Goal: Task Accomplishment & Management: Use online tool/utility

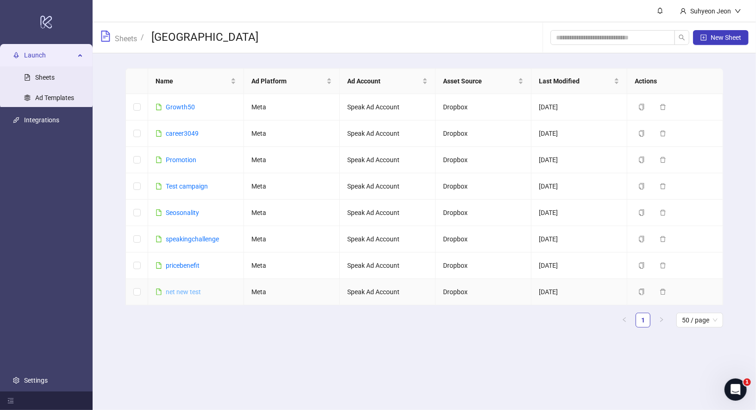
click at [188, 290] on link "net new test" at bounding box center [183, 291] width 35 height 7
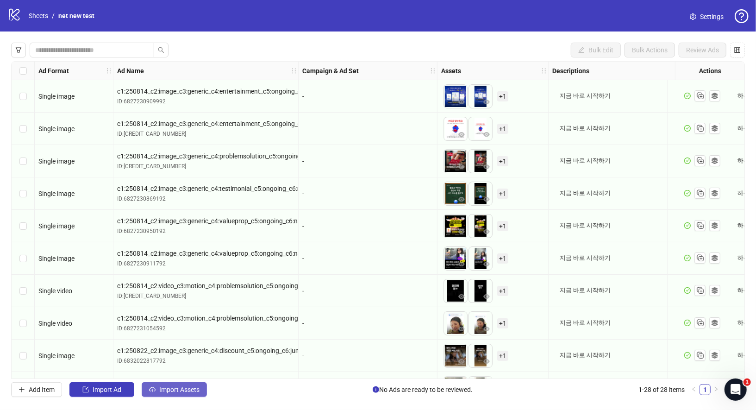
click at [180, 387] on span "Import Assets" at bounding box center [179, 389] width 40 height 7
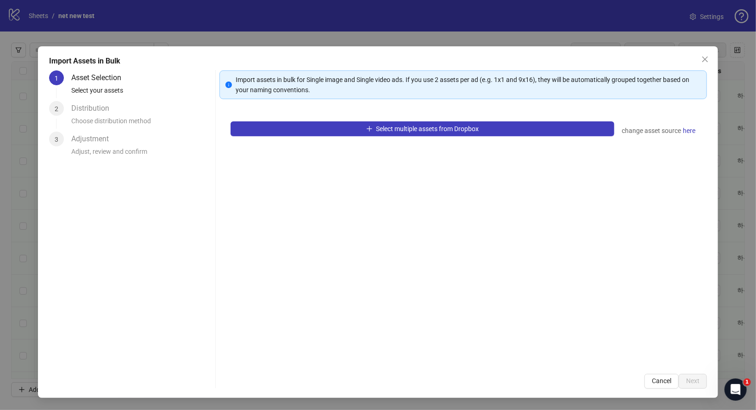
click at [392, 118] on div "Select multiple assets from Dropbox change asset source here" at bounding box center [464, 236] width 488 height 252
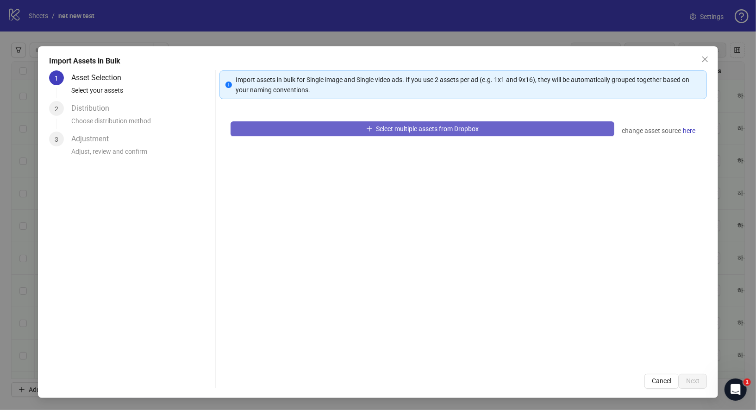
click at [392, 129] on span "Select multiple assets from Dropbox" at bounding box center [428, 128] width 103 height 7
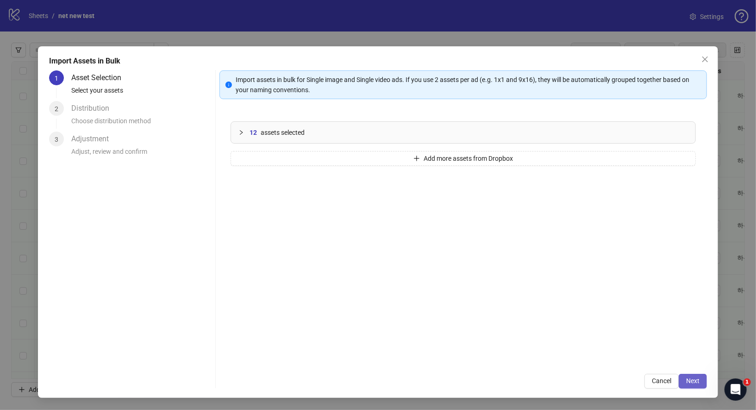
click at [704, 383] on button "Next" at bounding box center [693, 381] width 28 height 15
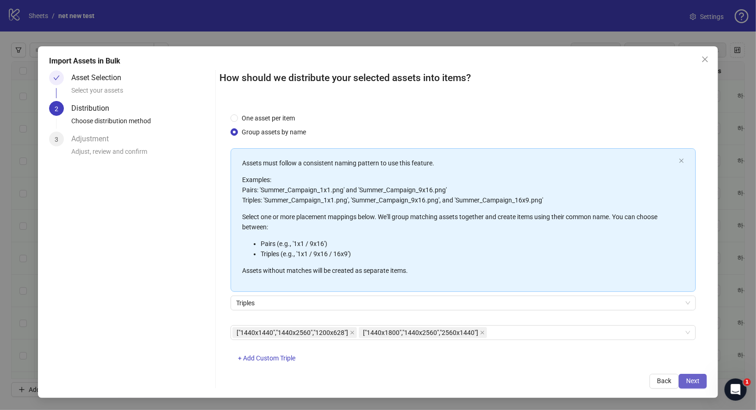
click at [696, 380] on span "Next" at bounding box center [692, 380] width 13 height 7
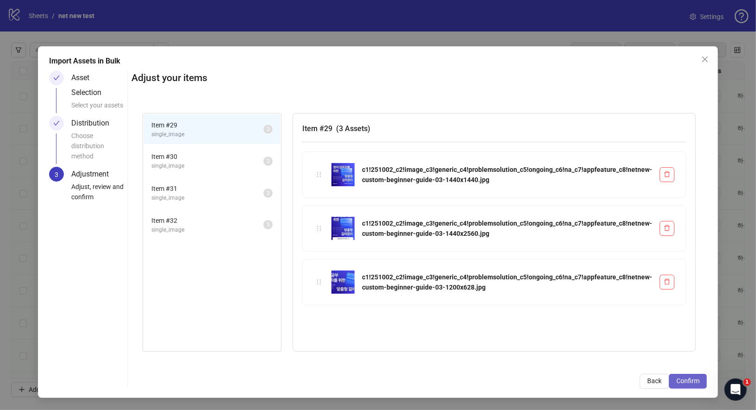
click at [694, 377] on span "Confirm" at bounding box center [688, 380] width 23 height 7
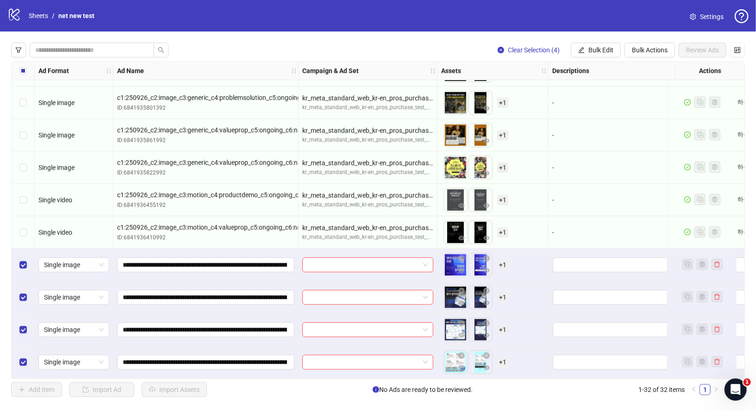
scroll to position [742, 0]
click at [598, 44] on button "Bulk Edit" at bounding box center [596, 50] width 50 height 15
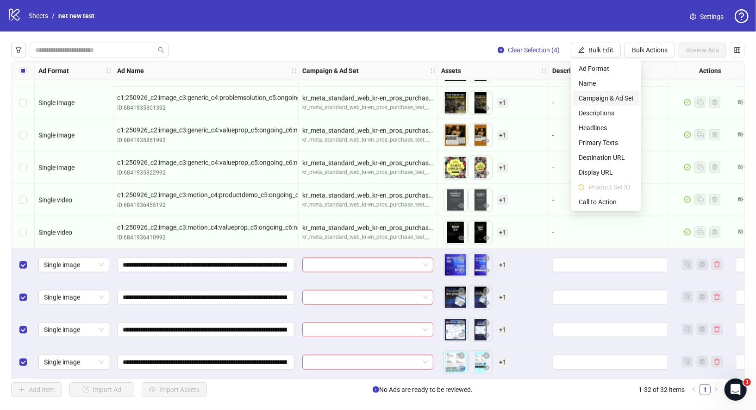
click at [626, 95] on span "Campaign & Ad Set" at bounding box center [606, 98] width 55 height 10
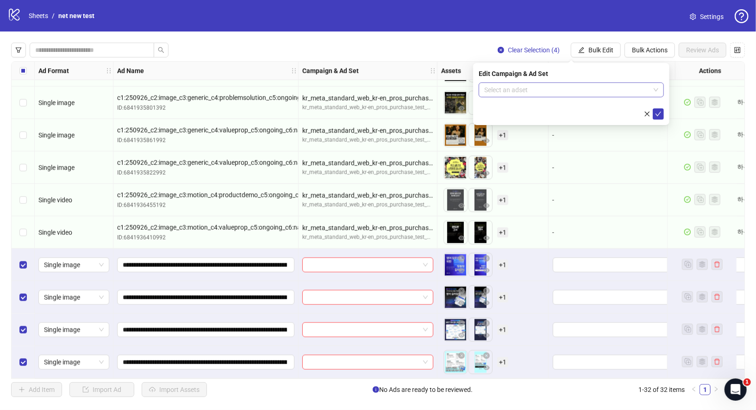
click at [530, 94] on input "search" at bounding box center [567, 90] width 166 height 14
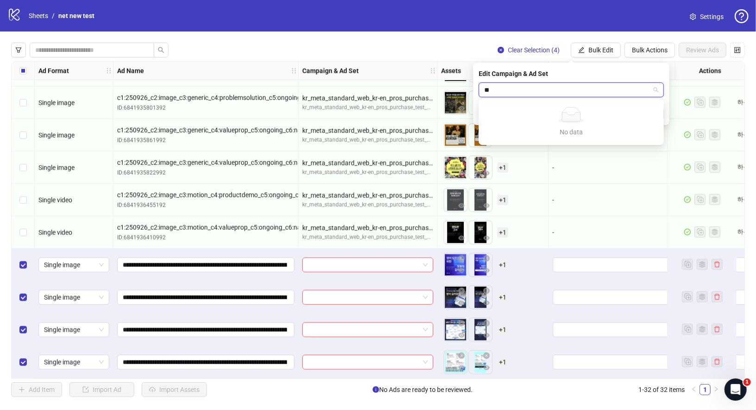
type input "*"
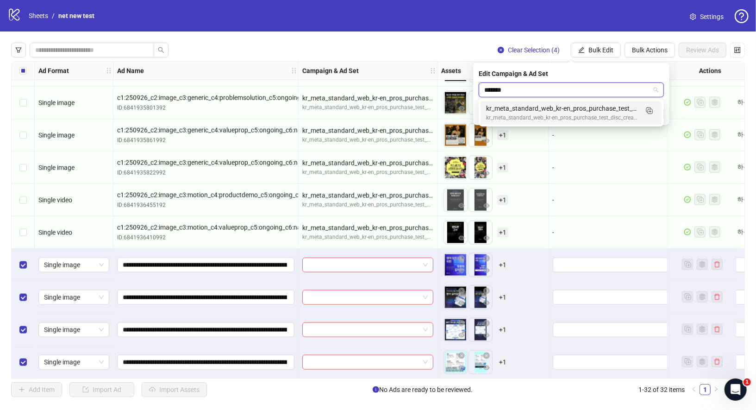
type input "********"
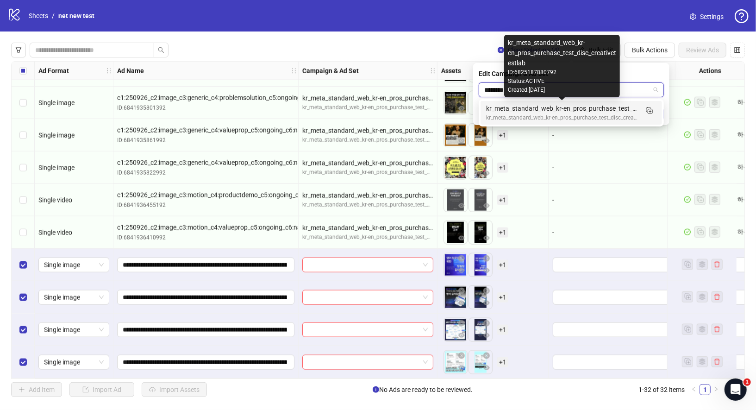
click at [549, 113] on div "kr_meta_standard_web_kr-en_pros_purchase_test_disc_creativetestlab" at bounding box center [562, 108] width 152 height 10
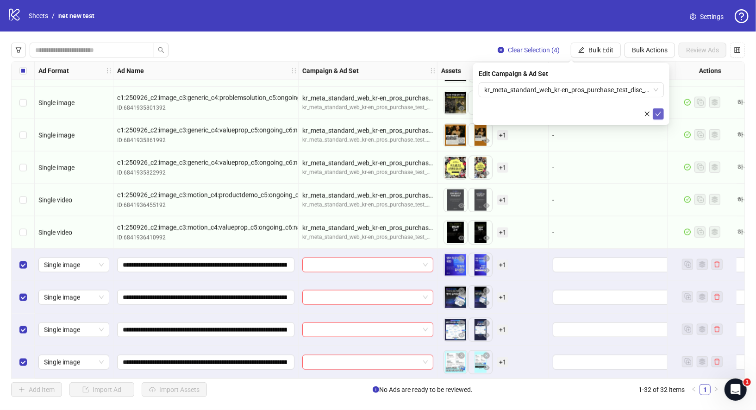
click at [658, 111] on icon "check" at bounding box center [658, 114] width 6 height 6
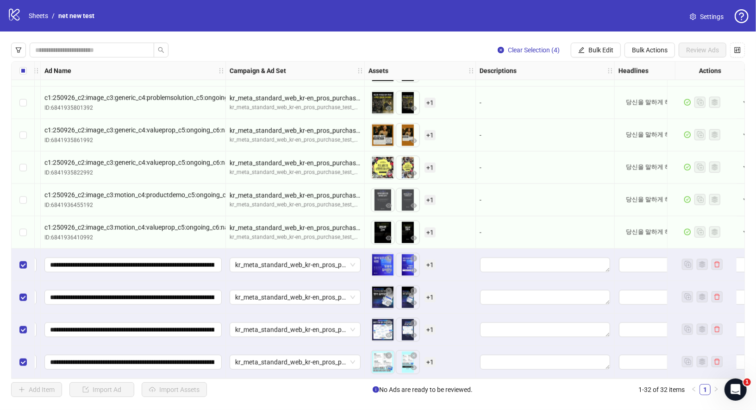
scroll to position [742, 78]
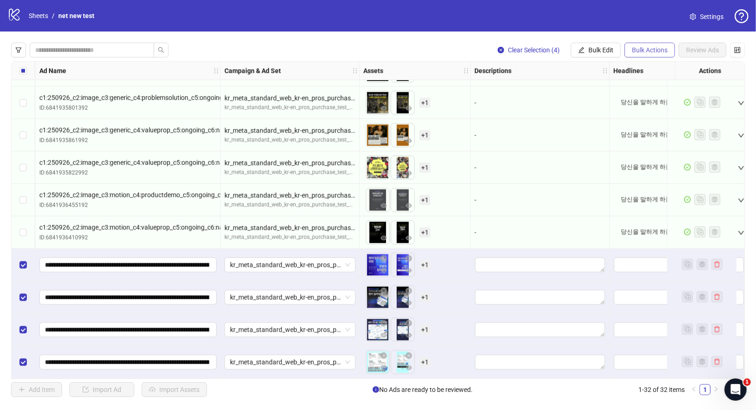
click at [653, 52] on span "Bulk Actions" at bounding box center [650, 49] width 36 height 7
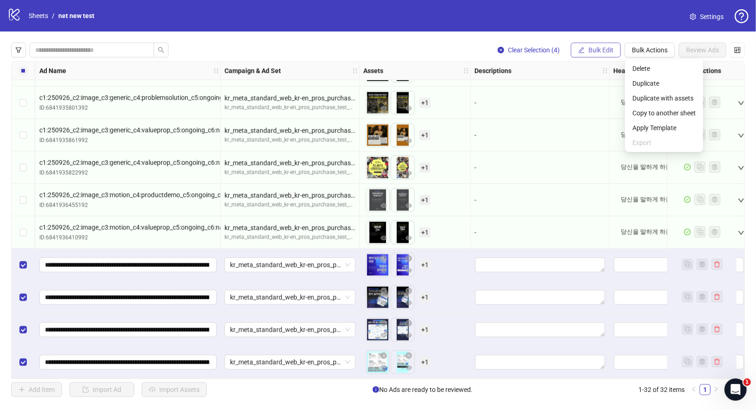
click at [602, 43] on button "Bulk Edit" at bounding box center [596, 50] width 50 height 15
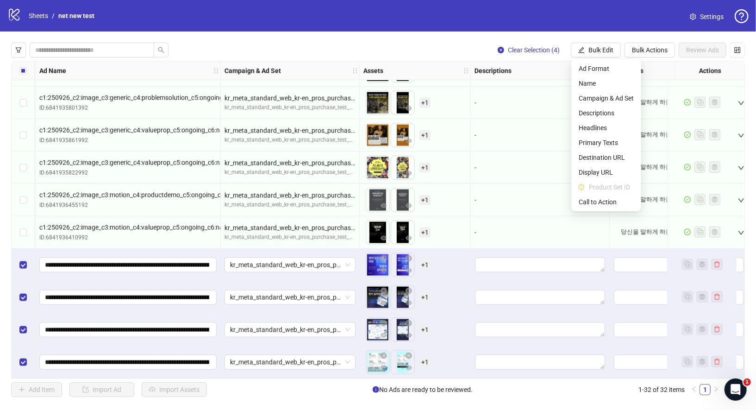
click at [487, 238] on div "-" at bounding box center [540, 232] width 139 height 32
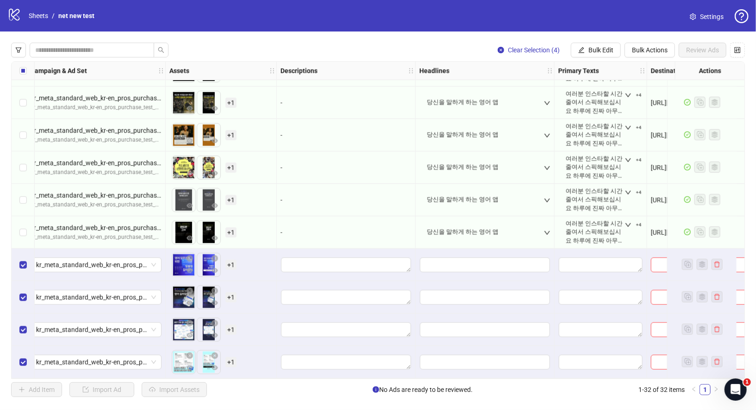
scroll to position [742, 275]
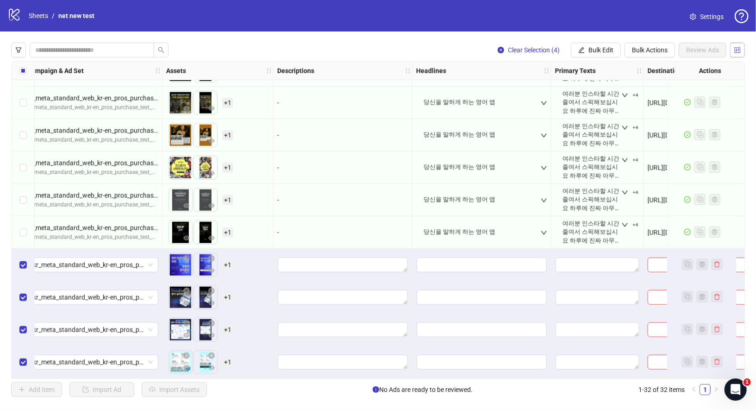
click at [740, 47] on icon "control" at bounding box center [738, 50] width 6 height 6
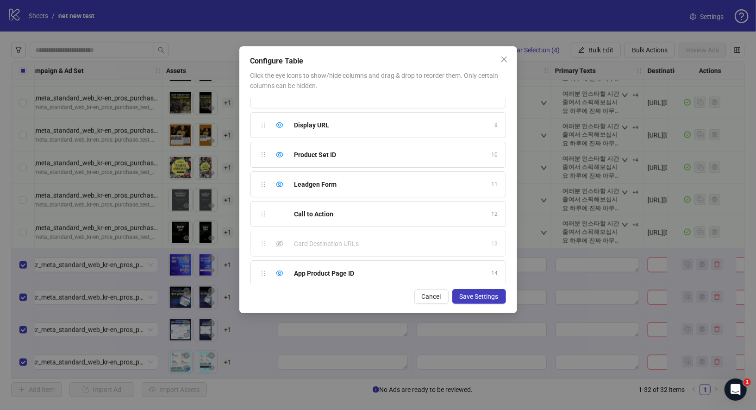
scroll to position [0, 0]
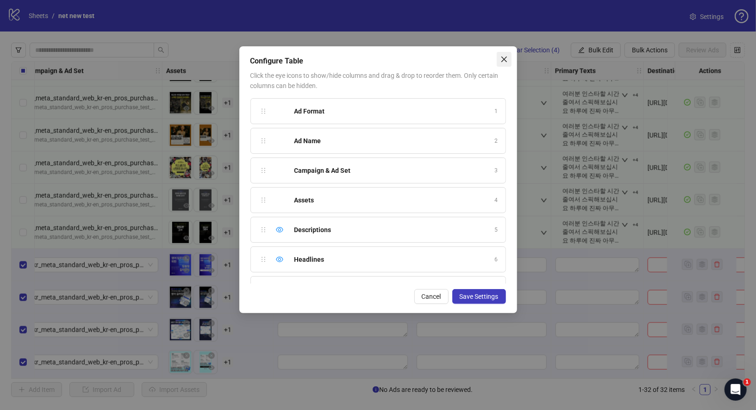
click at [503, 60] on icon "close" at bounding box center [504, 60] width 6 height 6
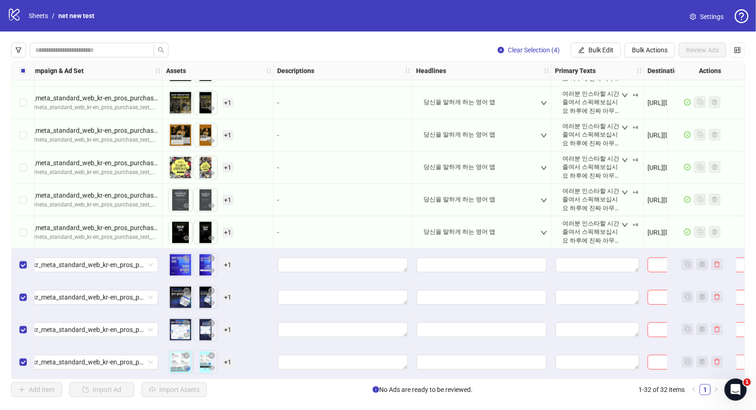
click at [713, 19] on span "Settings" at bounding box center [712, 17] width 24 height 10
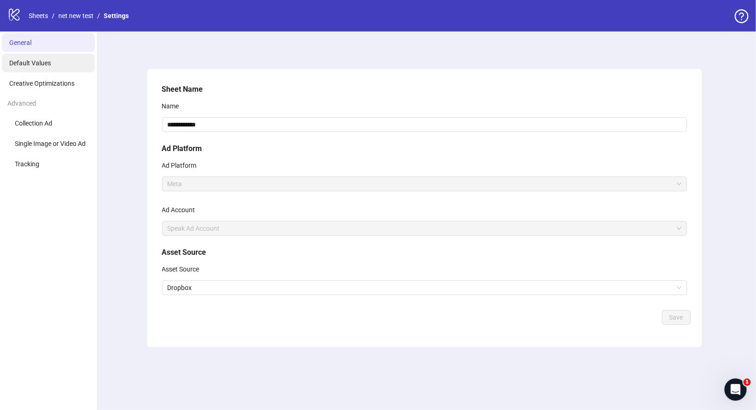
click at [67, 60] on li "Default Values" at bounding box center [48, 63] width 93 height 19
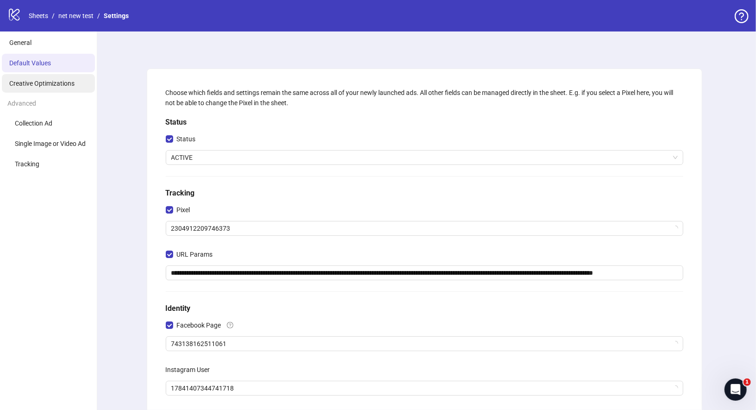
click at [65, 88] on li "Creative Optimizations" at bounding box center [48, 83] width 93 height 19
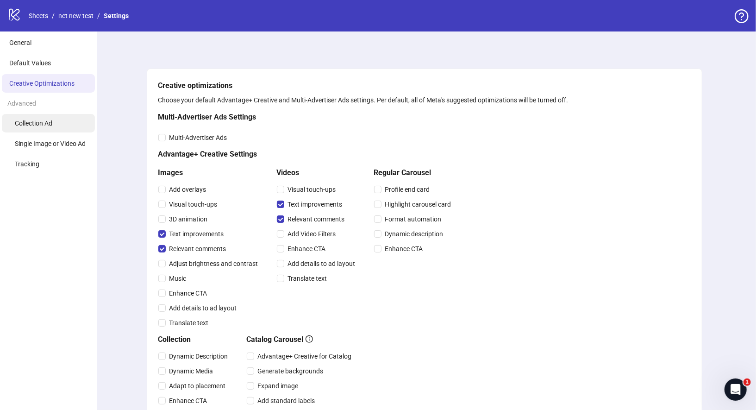
click at [66, 132] on li "Collection Ad" at bounding box center [48, 123] width 93 height 19
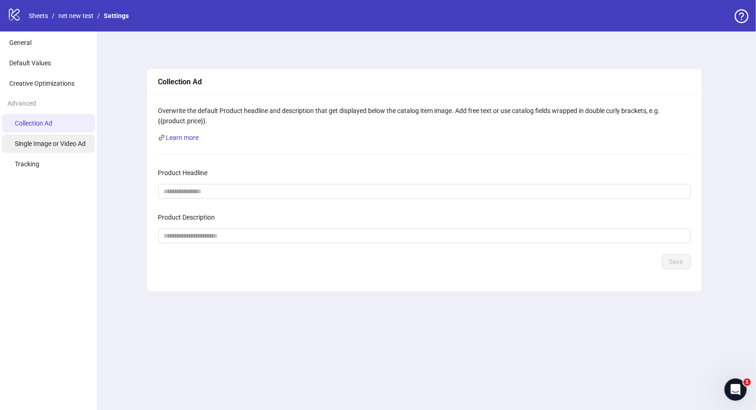
click at [64, 144] on span "Single Image or Video Ad" at bounding box center [50, 143] width 71 height 7
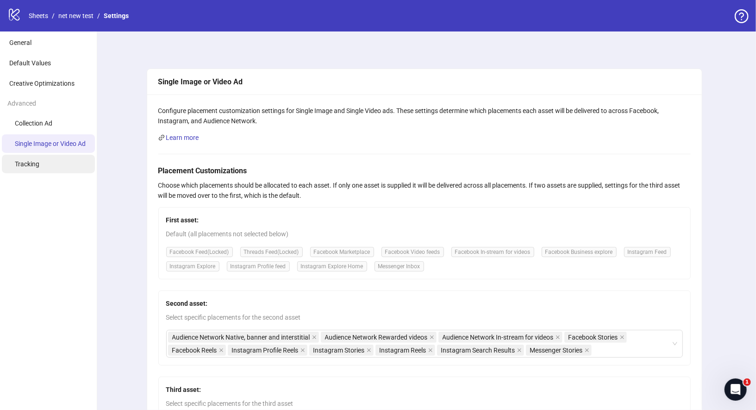
click at [61, 164] on li "Tracking" at bounding box center [48, 164] width 93 height 19
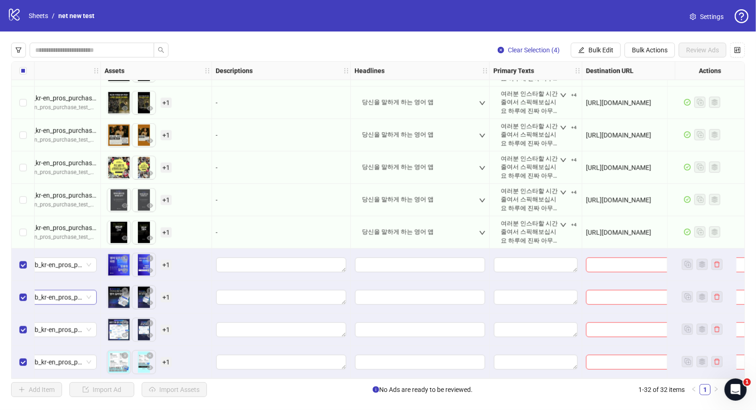
scroll to position [742, 376]
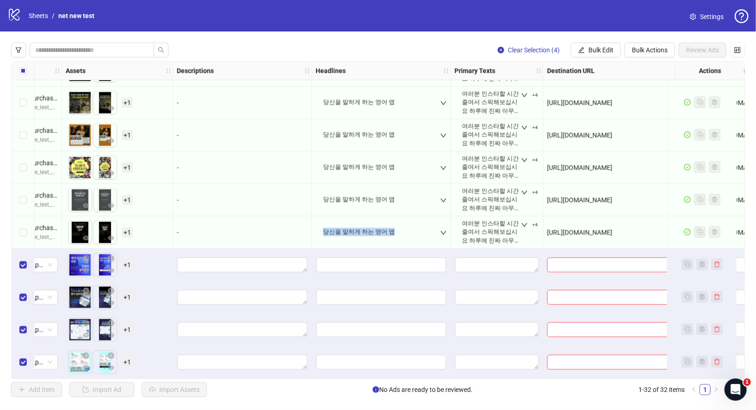
drag, startPoint x: 324, startPoint y: 231, endPoint x: 404, endPoint y: 231, distance: 79.7
click at [404, 231] on div "당신을 말하게 하는 영어 앱" at bounding box center [381, 233] width 131 height 28
copy div "당신을 말하게 하는 영어 앱"
click at [446, 230] on icon "down" at bounding box center [443, 233] width 6 height 6
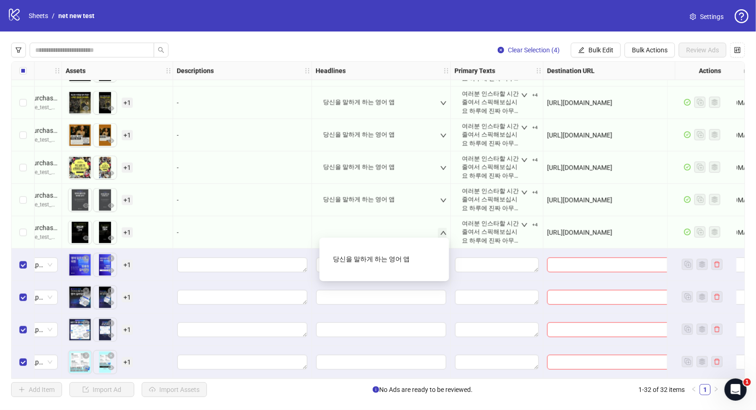
click at [446, 230] on icon "up" at bounding box center [443, 233] width 6 height 6
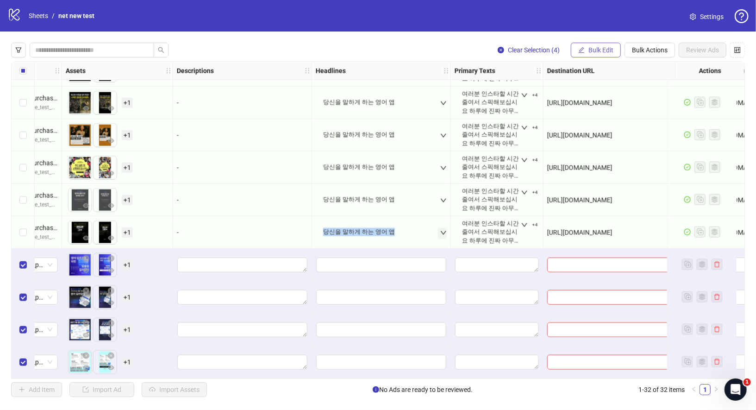
click at [590, 46] on span "Bulk Edit" at bounding box center [601, 49] width 25 height 7
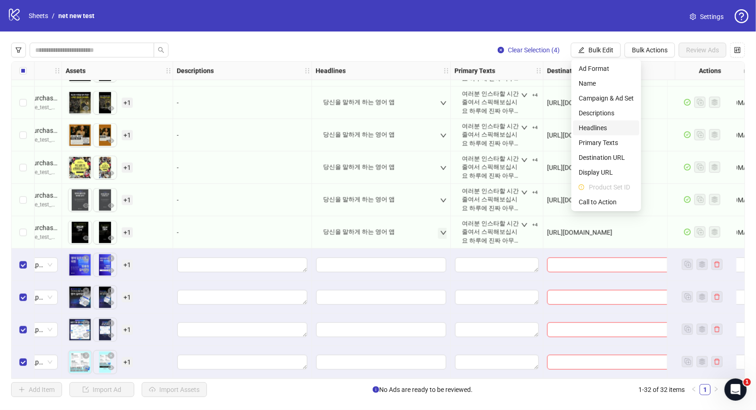
click at [602, 128] on span "Headlines" at bounding box center [606, 128] width 55 height 10
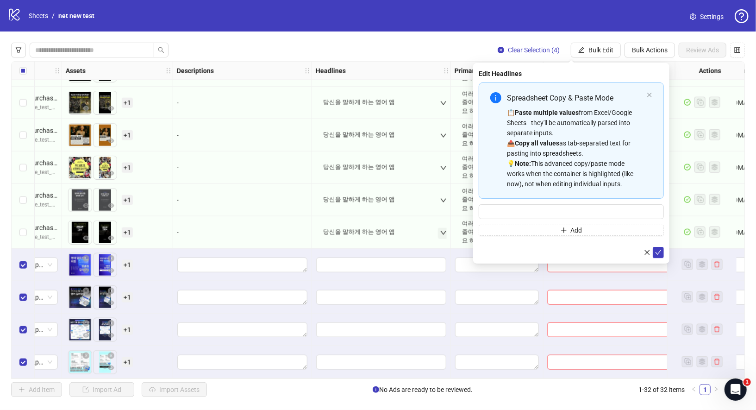
click at [567, 222] on div "Spreadsheet Copy & Paste Mode 📋 Paste multiple values from Excel/Google Sheets …" at bounding box center [571, 158] width 185 height 153
click at [567, 213] on input "Multi-input container - paste or copy values" at bounding box center [571, 211] width 185 height 15
paste input "**********"
type input "**********"
click at [659, 251] on icon "check" at bounding box center [659, 252] width 6 height 5
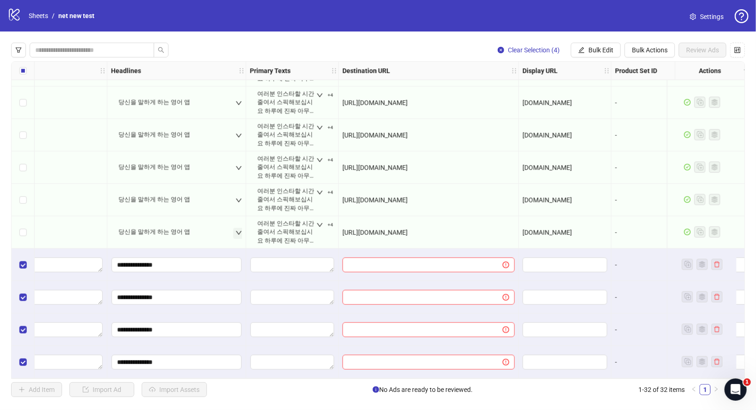
scroll to position [742, 586]
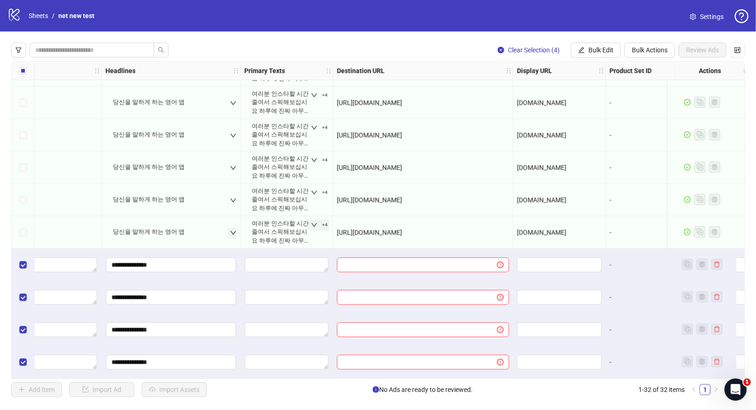
click at [314, 222] on icon "down" at bounding box center [314, 225] width 6 height 6
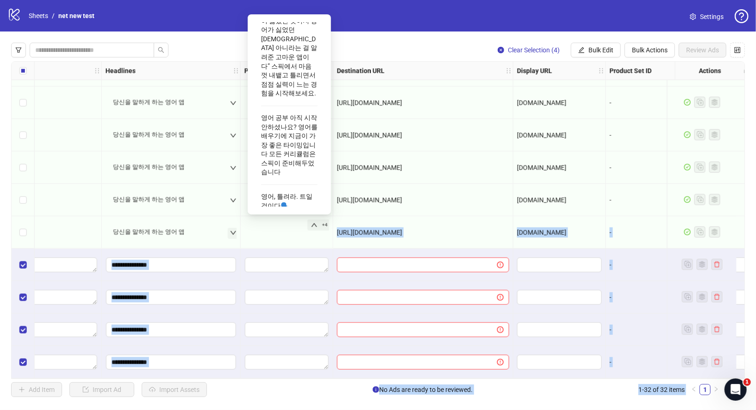
scroll to position [212, 0]
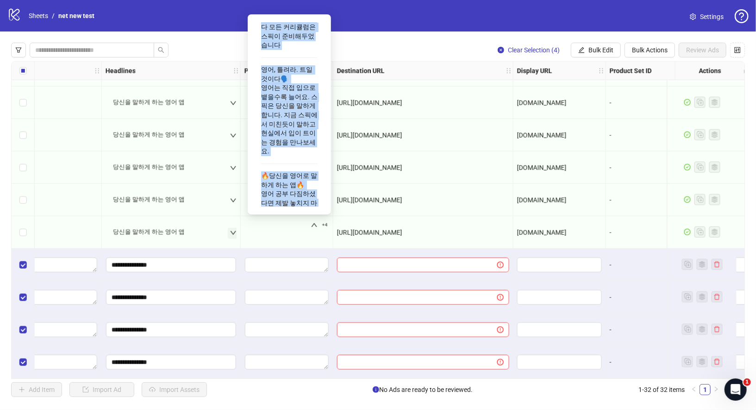
drag, startPoint x: 264, startPoint y: 32, endPoint x: 308, endPoint y: 192, distance: 165.7
click at [308, 192] on div "여러분 인스타할 시간 줄여서 스픽해보십시요 하루에 진짜 아무리 못해도 5표현은 배워요.. “이 앱은 내가 토익이 싫었던 것이지 영어가 싫었던 …" at bounding box center [289, 27] width 57 height 422
click at [308, 192] on div "🔥당신을 영어로 말하게 하는 앱🔥 영어 공부 다짐하셨다면 제발 놓치지 마세요. 스픽은 당신을 영어로 끊임없이 말하도록 만들거예요." at bounding box center [289, 203] width 57 height 71
drag, startPoint x: 262, startPoint y: 35, endPoint x: 302, endPoint y: 190, distance: 159.6
click at [302, 190] on div "여러분 인스타할 시간 줄여서 스픽해보십시요 하루에 진짜 아무리 못해도 5표현은 배워요.. “이 앱은 내가 토익이 싫었던 것이지 영어가 싫었던 …" at bounding box center [289, 27] width 57 height 422
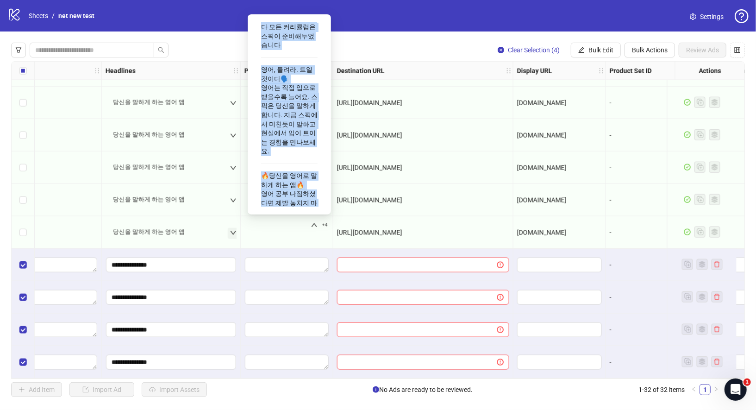
copy div "여러분 인스타할 시간 줄여서 스픽해보십시요 하루에 진짜 아무리 못해도 5표현은 배워요.. “이 앱은 내가 토익이 싫었던 것이지 영어가 싫었던 …"
click at [607, 55] on button "Bulk Edit" at bounding box center [596, 50] width 50 height 15
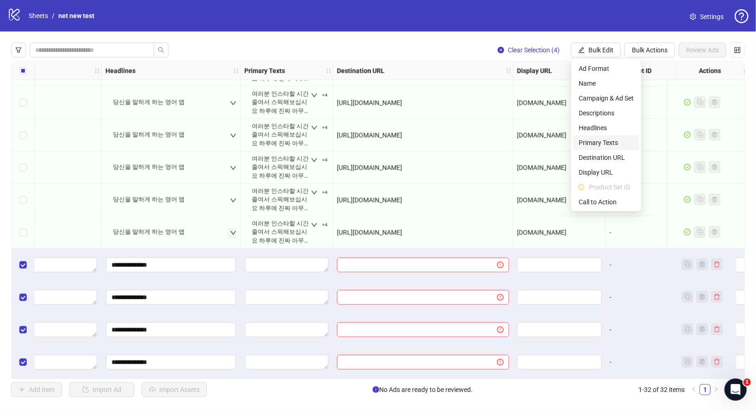
click at [607, 138] on span "Primary Texts" at bounding box center [606, 143] width 55 height 10
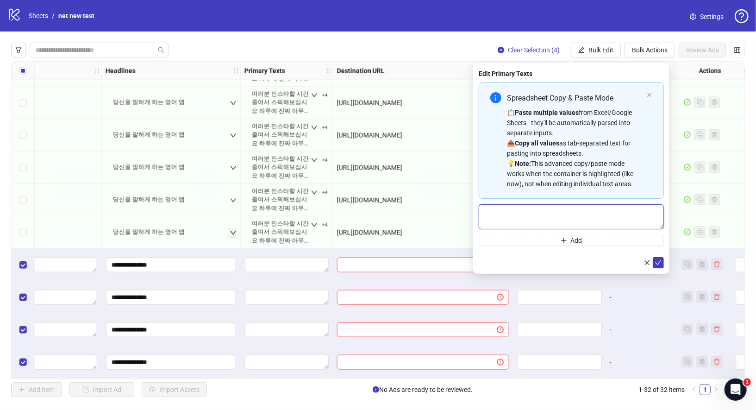
click at [543, 218] on textarea "Multi-text input container - paste or copy values" at bounding box center [571, 216] width 185 height 25
paste textarea "**********"
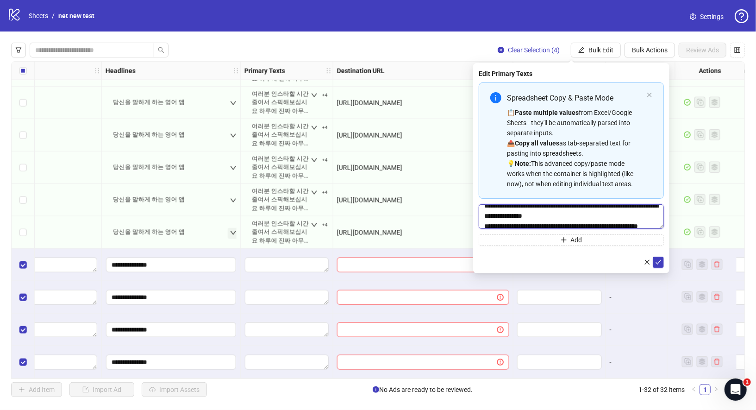
scroll to position [122, 0]
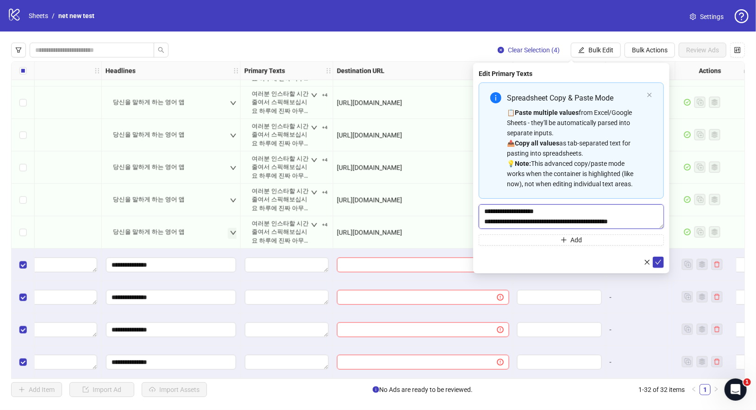
drag, startPoint x: 483, startPoint y: 213, endPoint x: 566, endPoint y: 285, distance: 110.4
click at [567, 285] on body "logo/logo-mobile Sheets / net new test Settings Clear Selection (4) Bulk Edit B…" at bounding box center [378, 205] width 756 height 410
type textarea "**********"
click at [581, 236] on span "Add" at bounding box center [577, 239] width 12 height 7
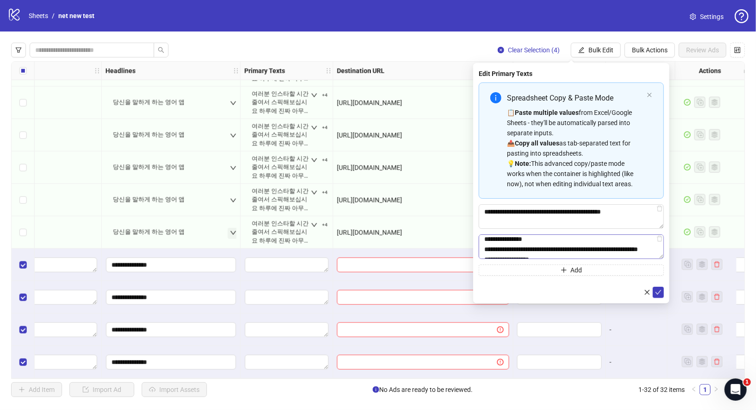
scroll to position [22, 0]
drag, startPoint x: 485, startPoint y: 246, endPoint x: 597, endPoint y: 296, distance: 121.9
click at [597, 296] on form "**********" at bounding box center [571, 189] width 185 height 215
click at [579, 273] on button "Add" at bounding box center [571, 269] width 185 height 11
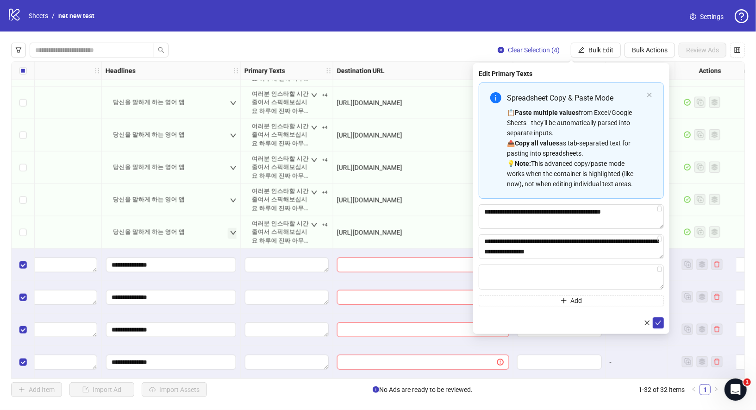
click at [526, 258] on div "**********" at bounding box center [571, 194] width 185 height 224
click at [526, 251] on textarea "**********" at bounding box center [571, 246] width 185 height 25
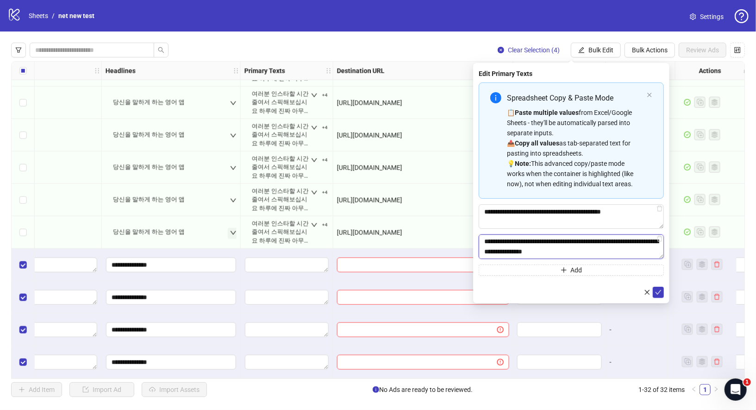
scroll to position [10, 0]
type textarea "**********"
click at [518, 265] on button "Add" at bounding box center [571, 269] width 185 height 11
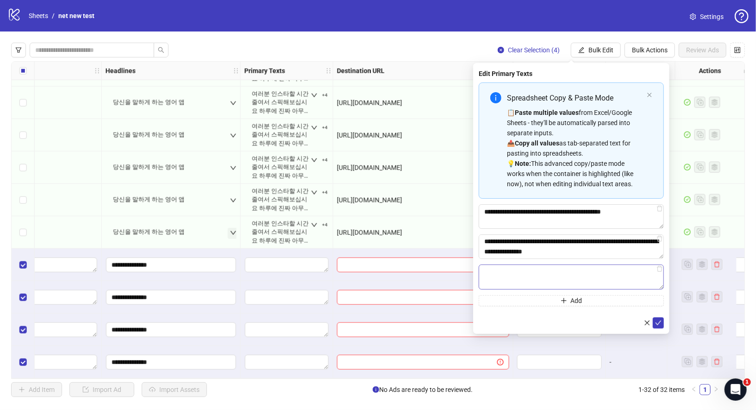
click at [519, 266] on textarea "Multi-text input container - paste or copy values" at bounding box center [571, 276] width 185 height 25
drag, startPoint x: 486, startPoint y: 276, endPoint x: 569, endPoint y: 313, distance: 90.4
click at [569, 313] on form "**********" at bounding box center [571, 204] width 185 height 245
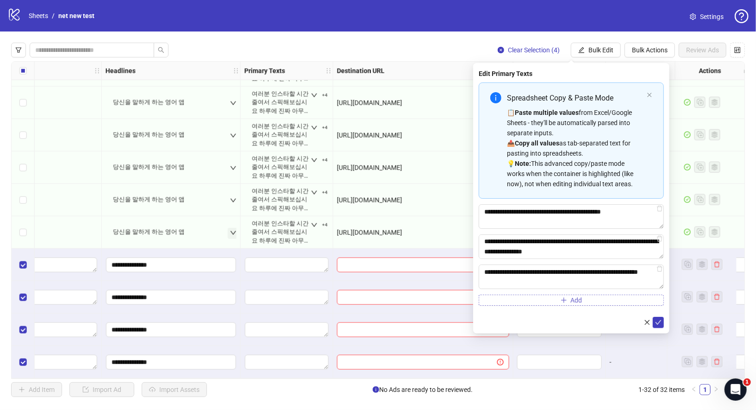
type textarea "**********"
click at [553, 301] on button "Add" at bounding box center [571, 300] width 185 height 11
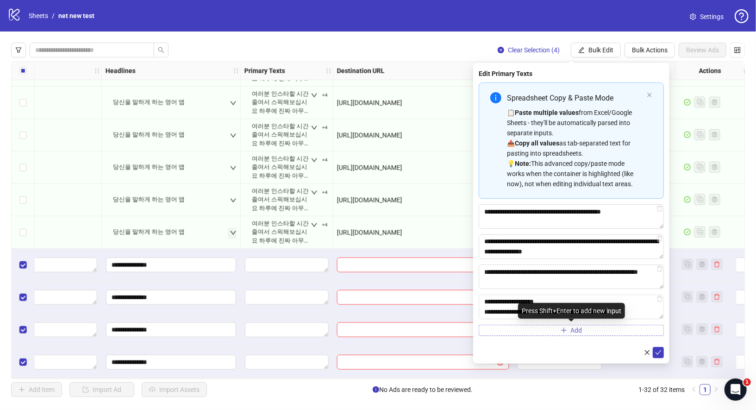
drag, startPoint x: 485, startPoint y: 302, endPoint x: 580, endPoint y: 333, distance: 99.6
click at [580, 333] on div "**********" at bounding box center [571, 208] width 185 height 253
type textarea "**********"
click at [554, 332] on button "Add" at bounding box center [571, 330] width 185 height 11
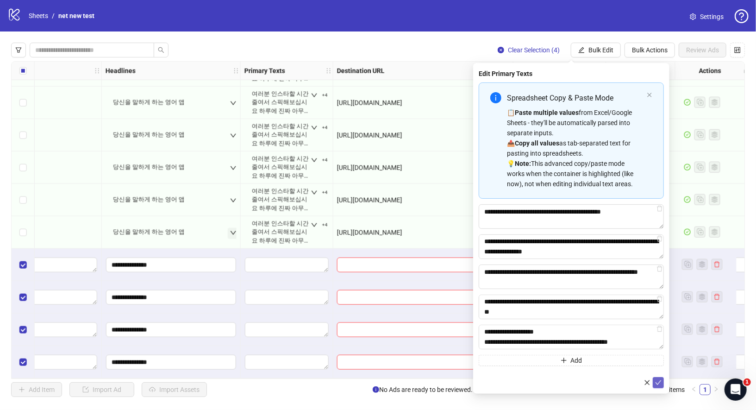
type textarea "**********"
click at [661, 384] on icon "check" at bounding box center [658, 382] width 6 height 6
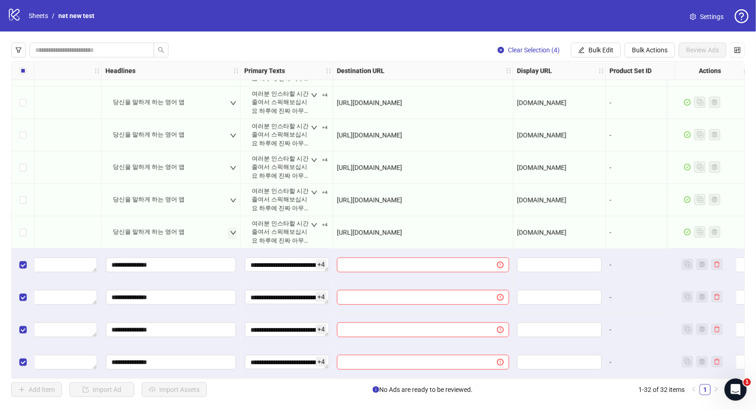
drag, startPoint x: 486, startPoint y: 230, endPoint x: 338, endPoint y: 230, distance: 147.8
click at [338, 230] on div "[URL][DOMAIN_NAME]" at bounding box center [423, 232] width 172 height 10
copy span "[URL][DOMAIN_NAME]"
click at [590, 52] on span "Bulk Edit" at bounding box center [601, 49] width 25 height 7
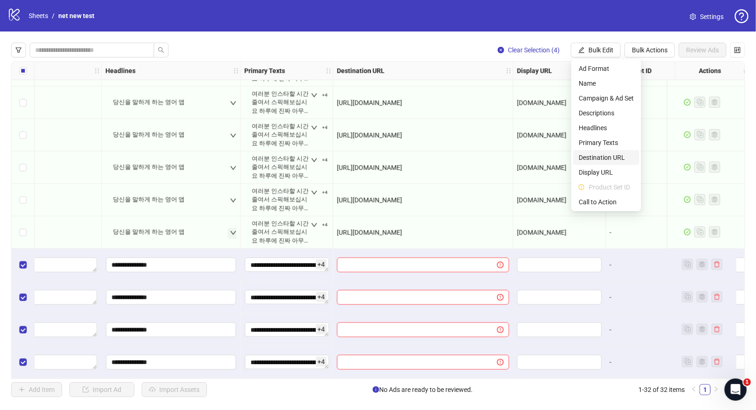
click at [610, 154] on span "Destination URL" at bounding box center [606, 157] width 55 height 10
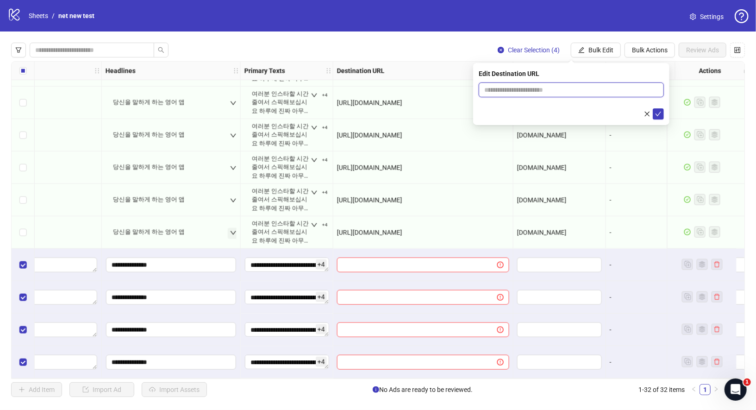
click at [626, 90] on input "text" at bounding box center [567, 90] width 167 height 10
paste input "**********"
type input "**********"
click at [657, 111] on icon "check" at bounding box center [658, 114] width 6 height 6
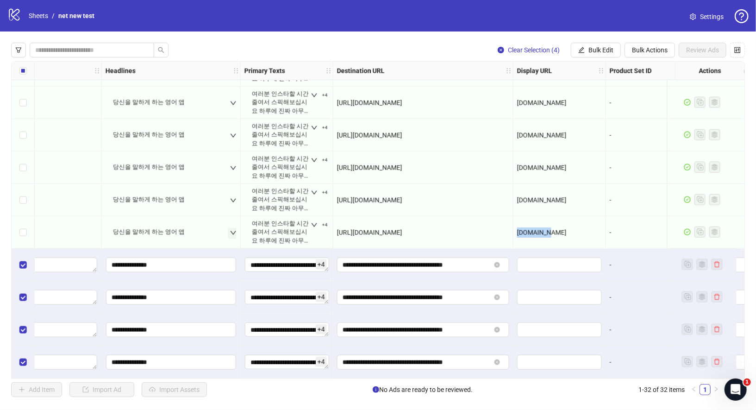
drag, startPoint x: 517, startPoint y: 230, endPoint x: 560, endPoint y: 227, distance: 43.6
click at [560, 227] on div "[DOMAIN_NAME]" at bounding box center [559, 232] width 85 height 10
copy span "[DOMAIN_NAME]"
click at [595, 47] on span "Bulk Edit" at bounding box center [601, 49] width 25 height 7
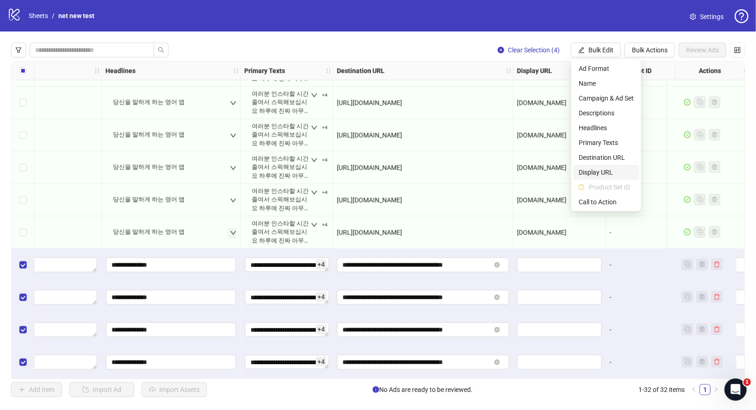
click at [604, 171] on span "Display URL" at bounding box center [606, 172] width 55 height 10
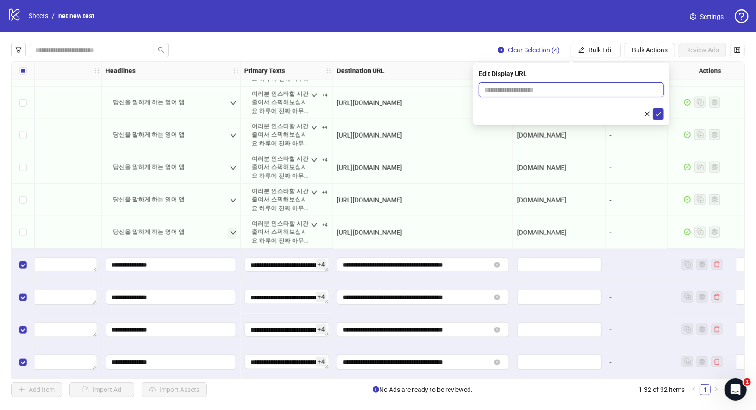
click at [587, 90] on input "text" at bounding box center [571, 89] width 185 height 15
paste input "*********"
type input "*********"
click at [658, 116] on icon "check" at bounding box center [658, 114] width 6 height 6
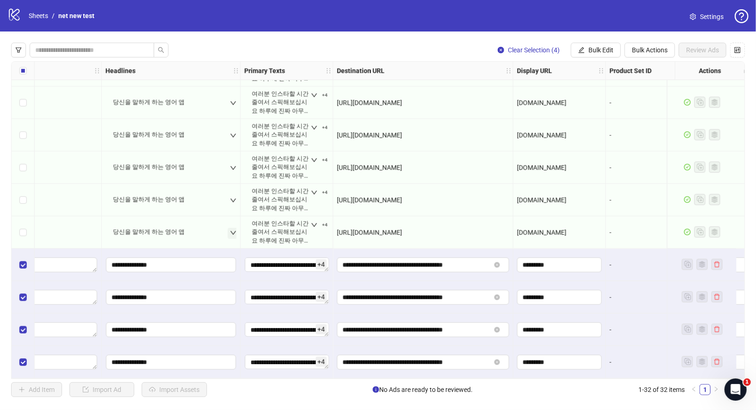
scroll to position [742, 876]
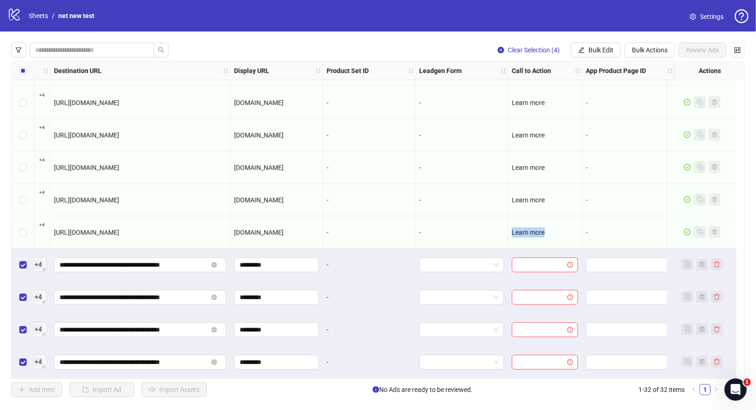
drag, startPoint x: 547, startPoint y: 226, endPoint x: 501, endPoint y: 227, distance: 46.3
click at [509, 227] on div "Learn more" at bounding box center [546, 232] width 74 height 32
copy span "Learn more"
click at [591, 48] on span "Bulk Edit" at bounding box center [601, 49] width 25 height 7
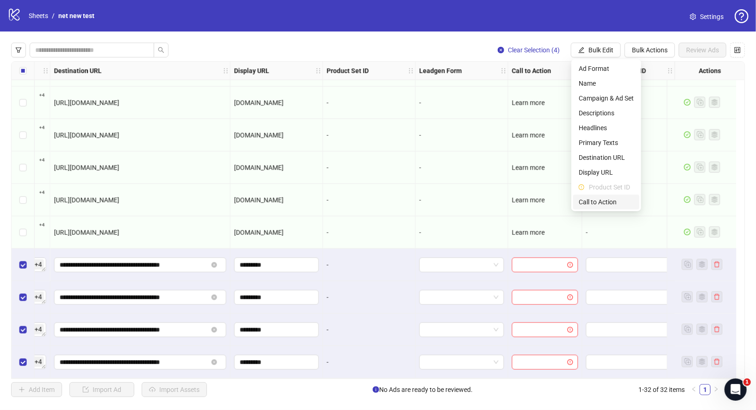
click at [610, 203] on span "Call to Action" at bounding box center [606, 202] width 55 height 10
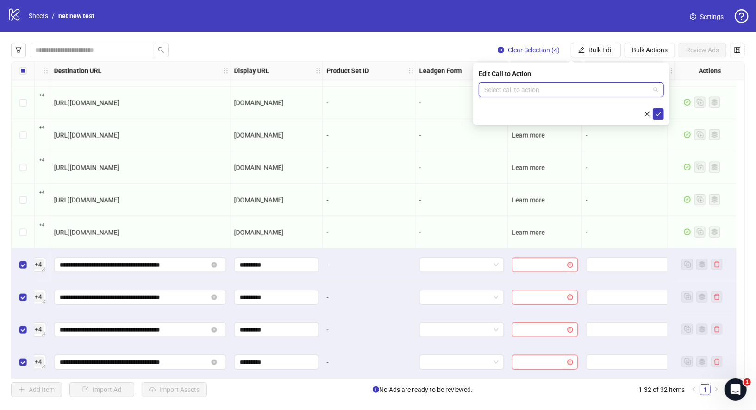
click at [554, 84] on input "search" at bounding box center [567, 90] width 166 height 14
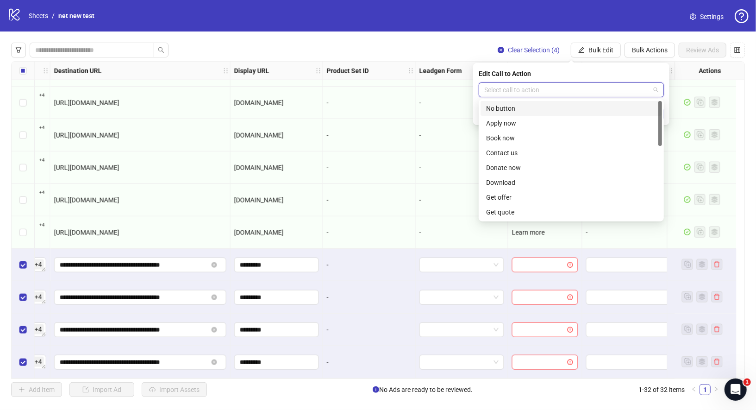
paste input "**********"
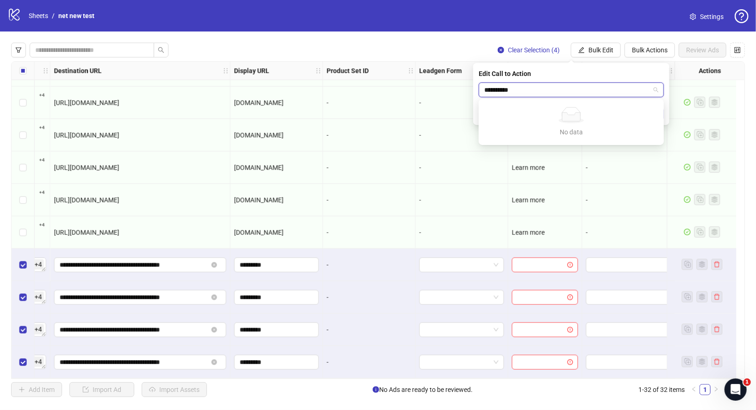
click at [596, 93] on input "**********" at bounding box center [567, 90] width 166 height 14
type input "**********"
click at [647, 72] on div "Edit Call to Action" at bounding box center [571, 74] width 185 height 10
click at [615, 91] on input "search" at bounding box center [567, 90] width 166 height 14
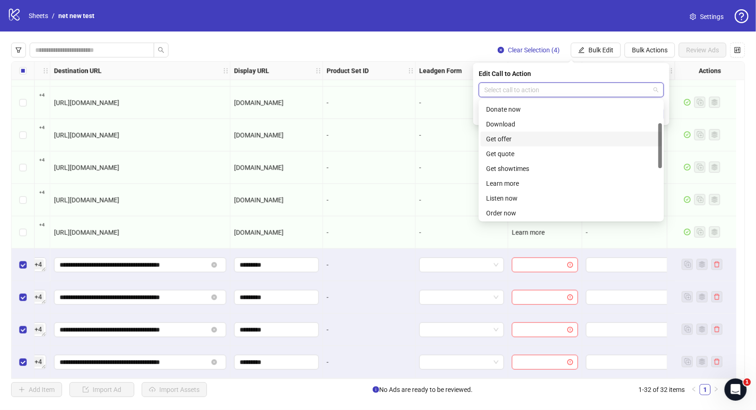
scroll to position [58, 0]
click at [513, 180] on div "Learn more" at bounding box center [571, 183] width 170 height 10
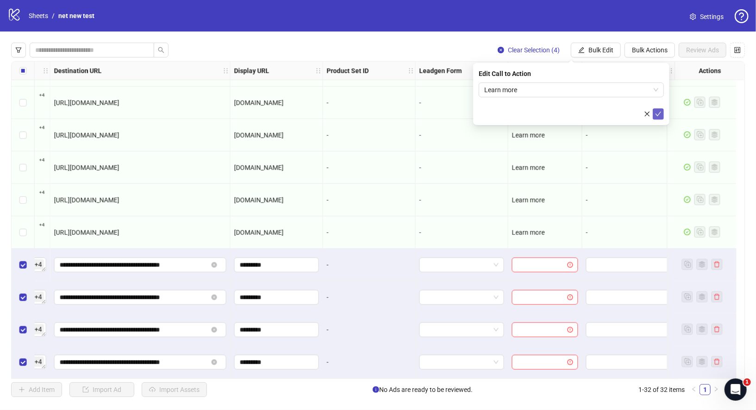
click at [660, 118] on button "submit" at bounding box center [658, 113] width 11 height 11
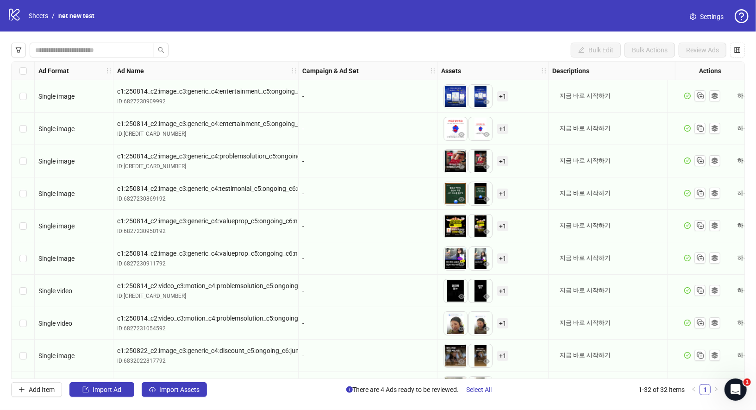
click at [497, 292] on span "+ 1" at bounding box center [502, 291] width 11 height 10
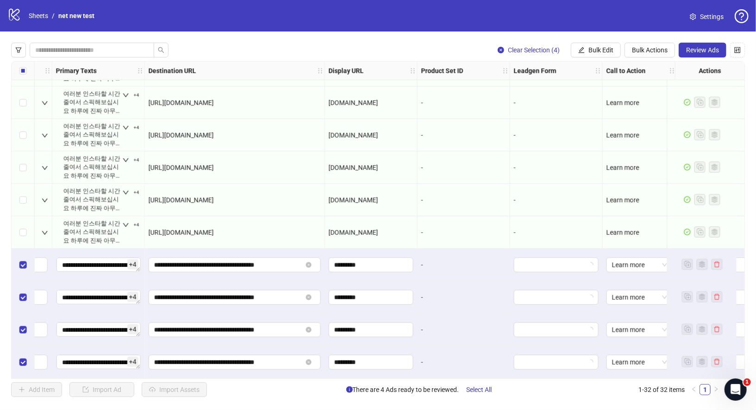
scroll to position [742, 876]
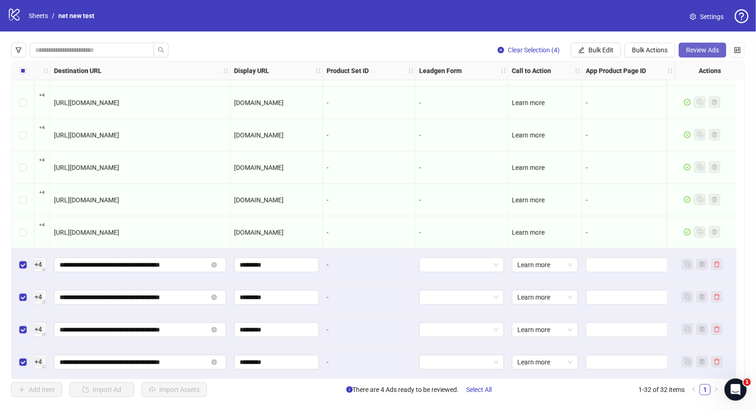
click at [704, 50] on span "Review Ads" at bounding box center [702, 49] width 33 height 7
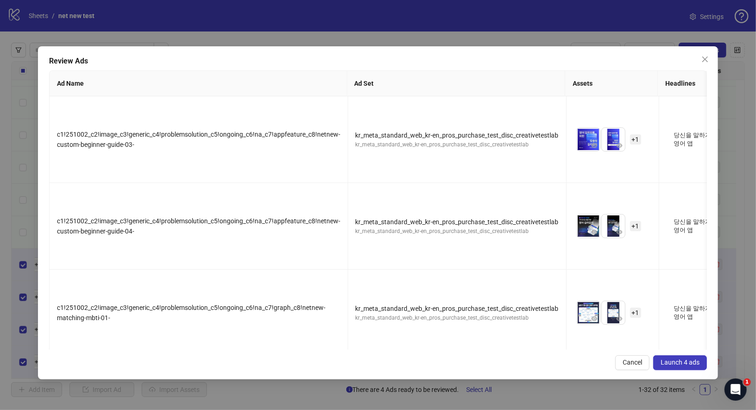
click at [684, 359] on span "Launch 4 ads" at bounding box center [680, 362] width 39 height 7
